Goal: Entertainment & Leisure: Consume media (video, audio)

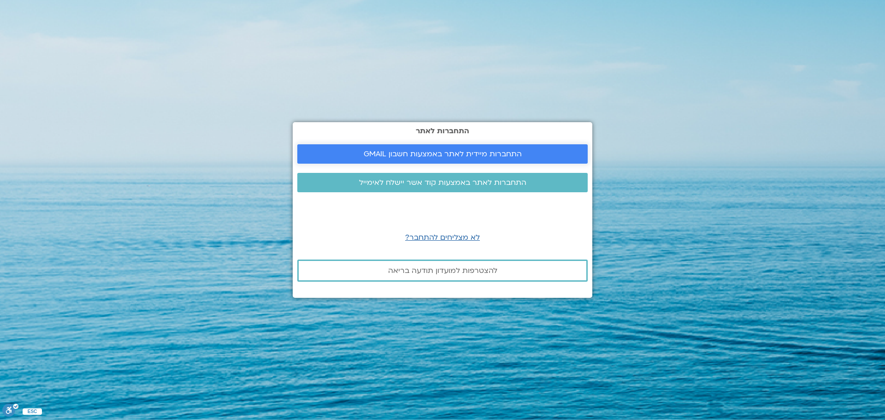
click at [441, 154] on span "התחברות מיידית לאתר באמצעות חשבון GMAIL" at bounding box center [443, 154] width 158 height 8
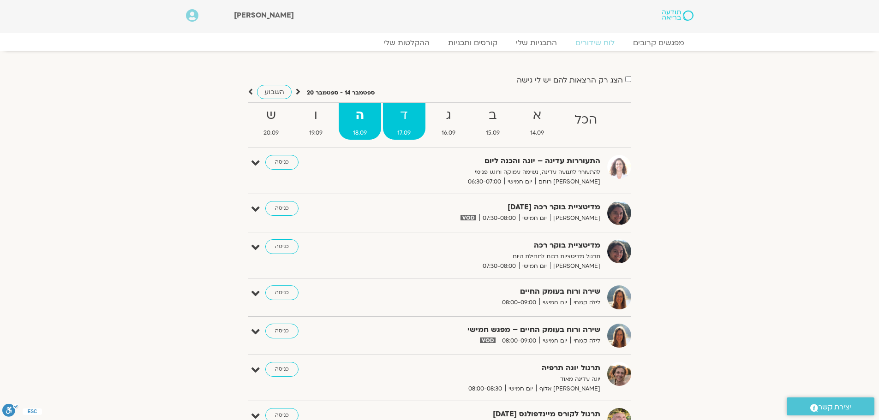
click at [399, 115] on strong "ד" at bounding box center [404, 115] width 42 height 21
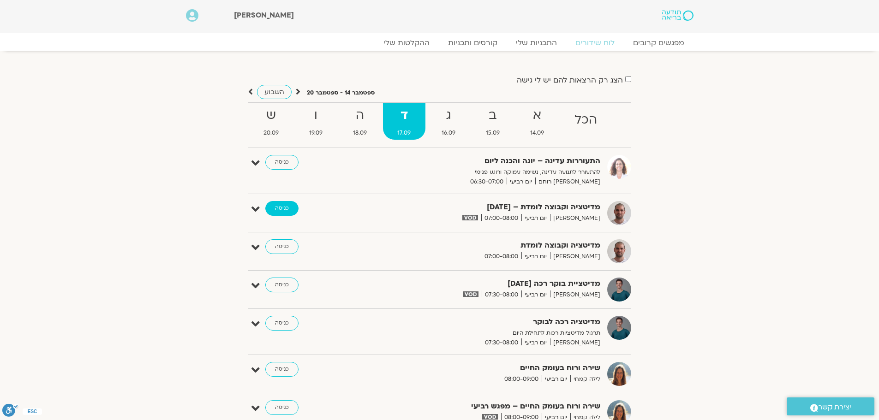
click at [280, 209] on link "כניסה" at bounding box center [281, 208] width 33 height 15
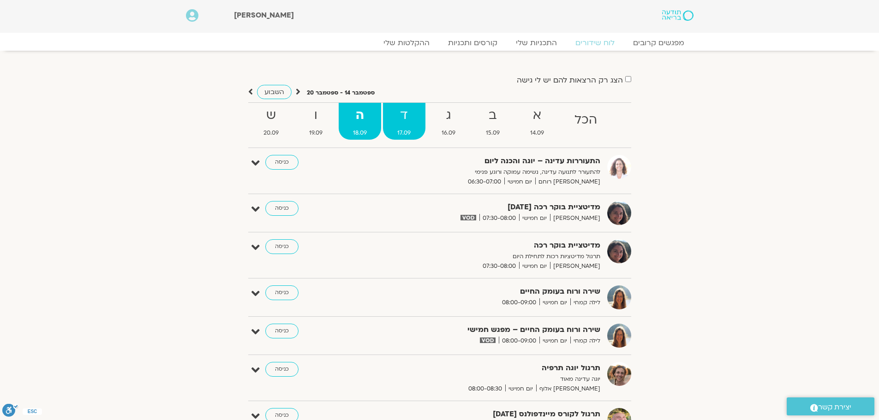
click at [403, 129] on span "17.09" at bounding box center [404, 133] width 42 height 10
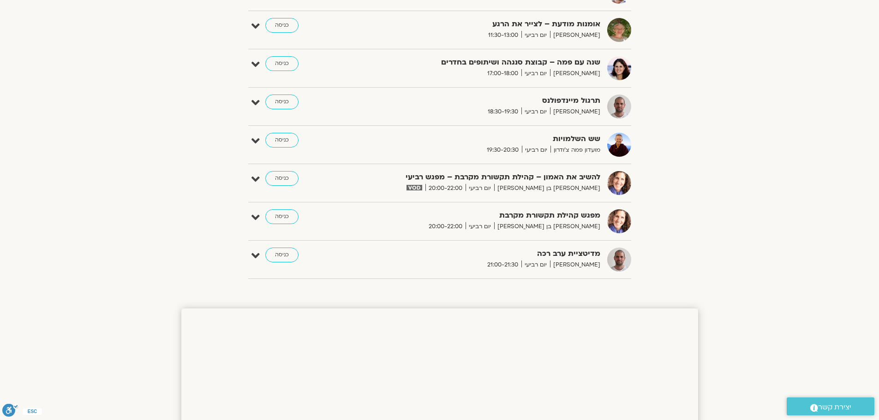
scroll to position [738, 0]
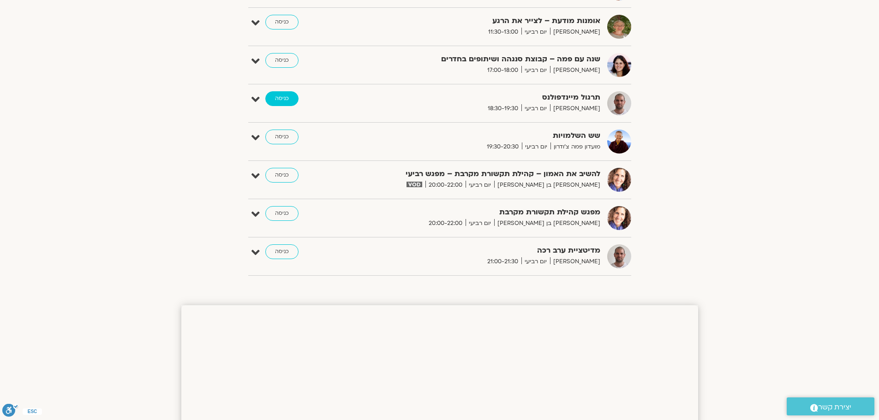
click at [285, 102] on link "כניסה" at bounding box center [281, 98] width 33 height 15
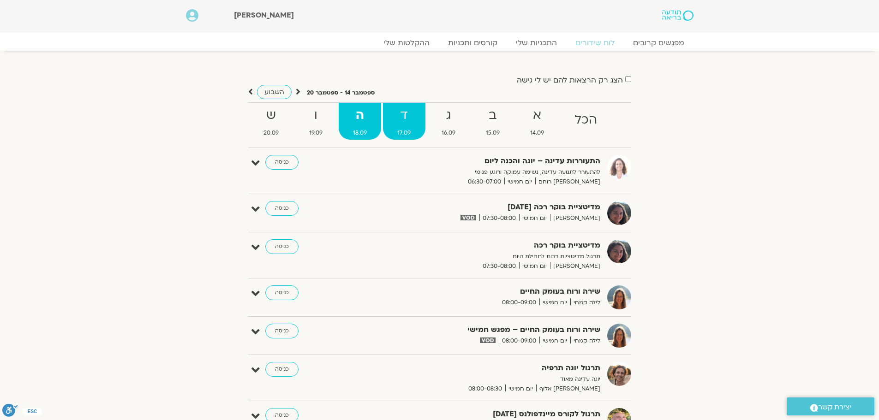
click at [404, 124] on strong "ד" at bounding box center [404, 115] width 42 height 21
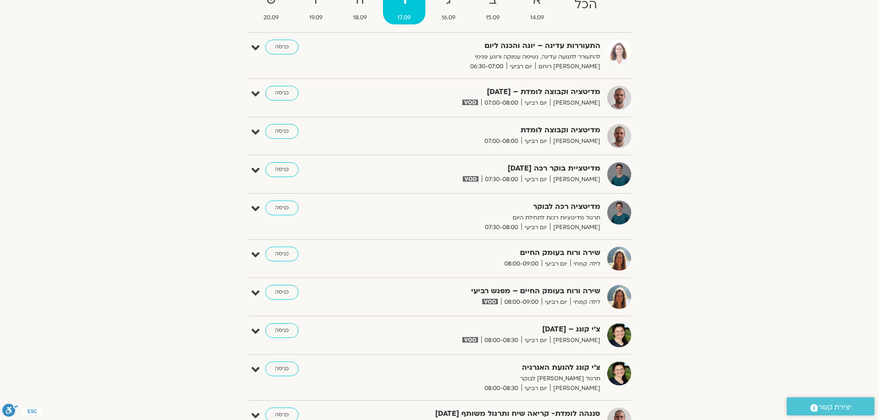
scroll to position [231, 0]
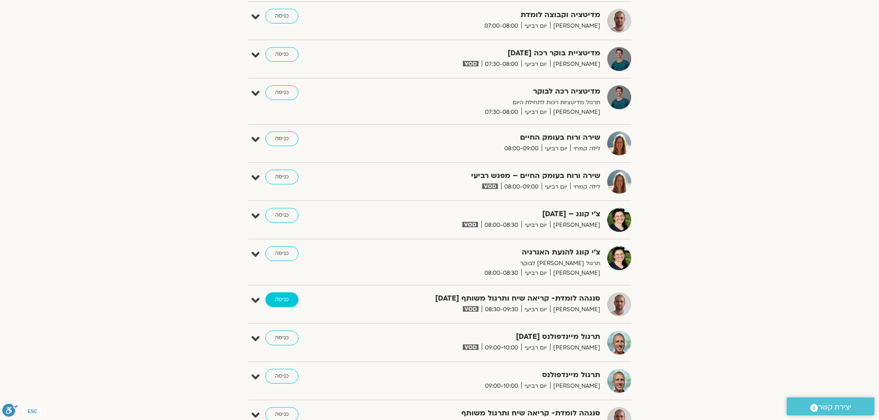
click at [272, 303] on link "כניסה" at bounding box center [281, 299] width 33 height 15
